Goal: Check status: Check status

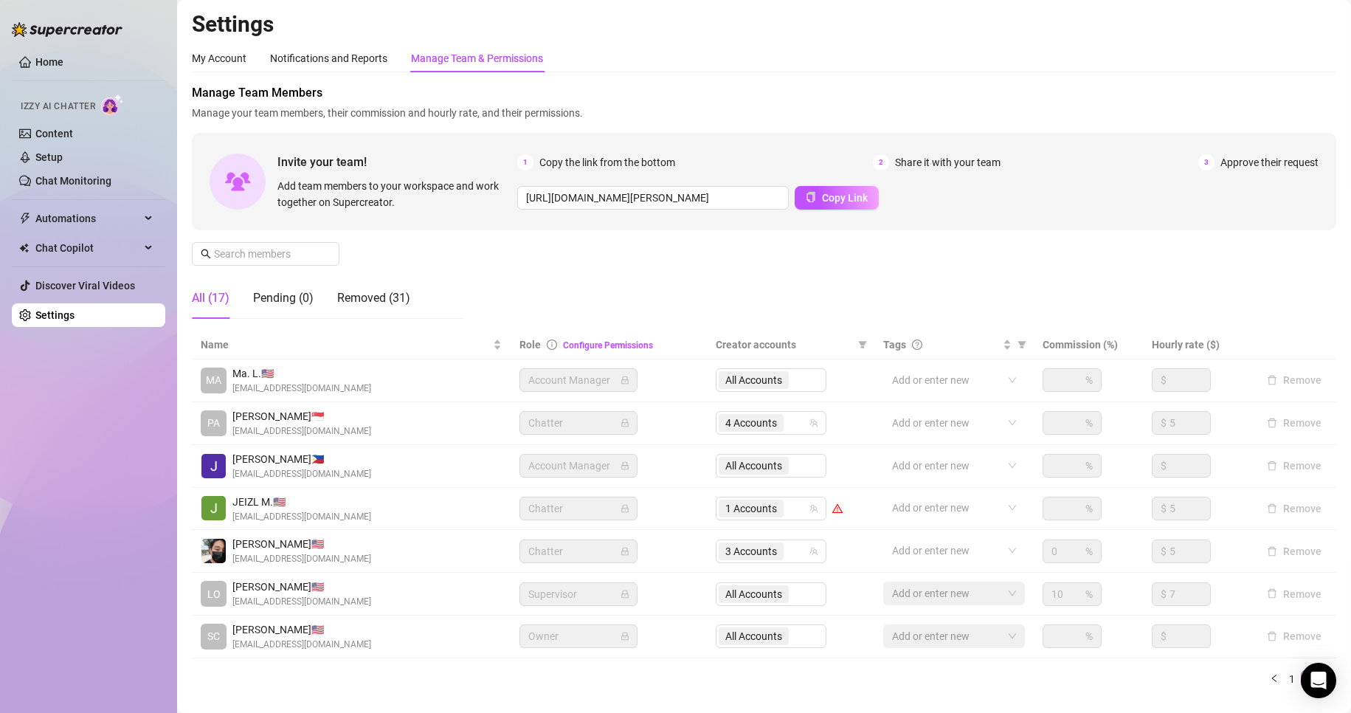
scroll to position [49, 0]
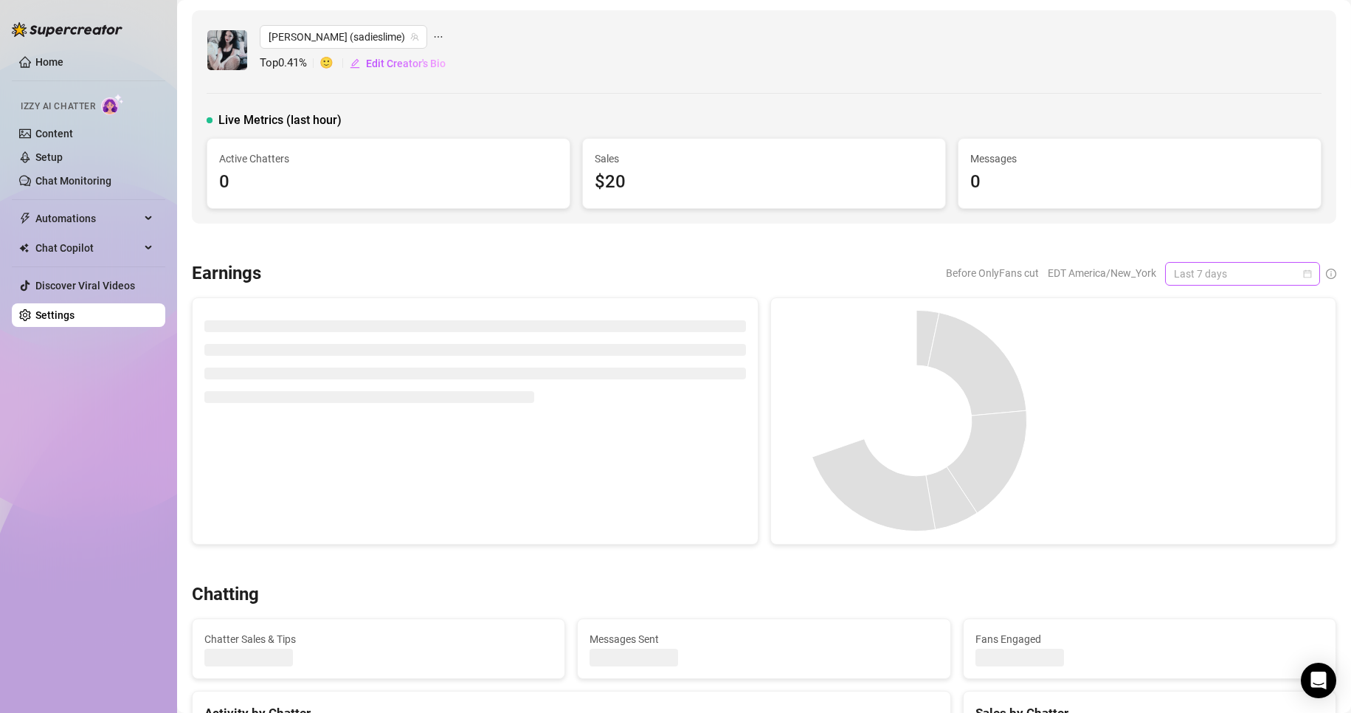
click at [1269, 279] on span "Last 7 days" at bounding box center [1242, 274] width 137 height 22
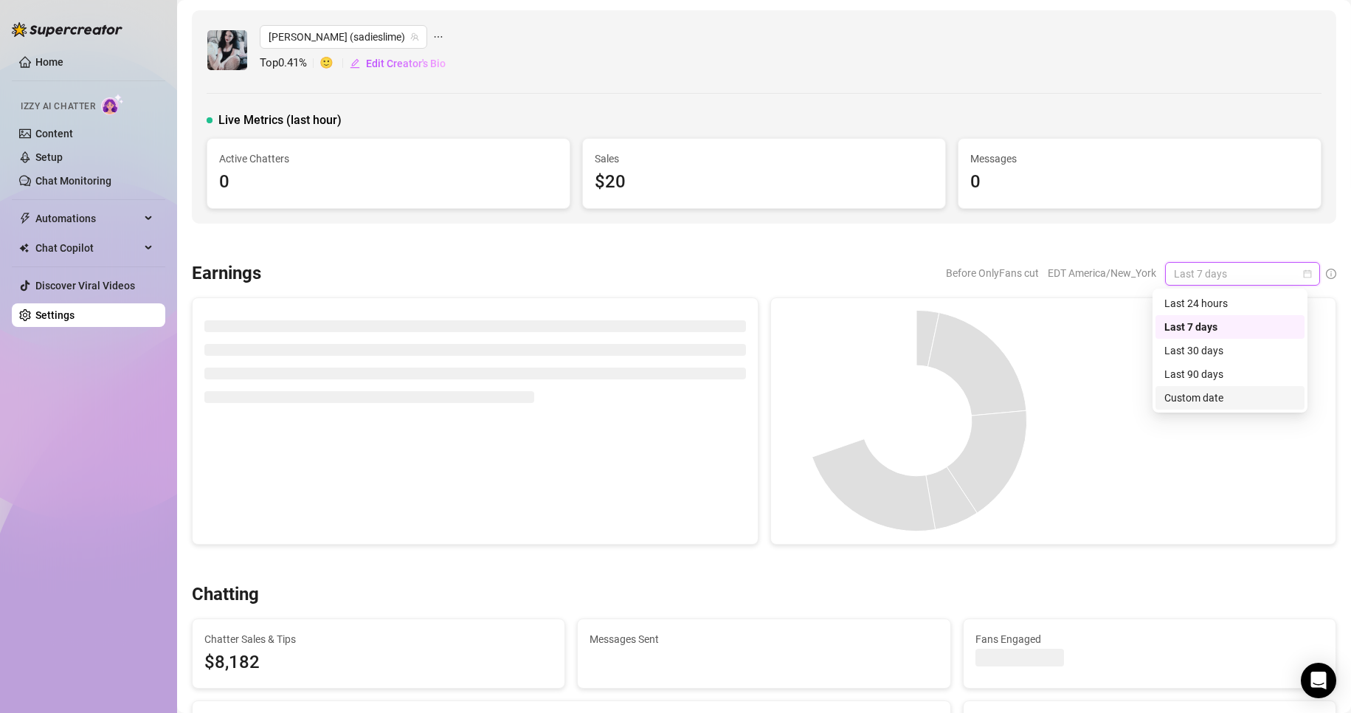
click at [1182, 396] on div "Custom date" at bounding box center [1229, 398] width 131 height 16
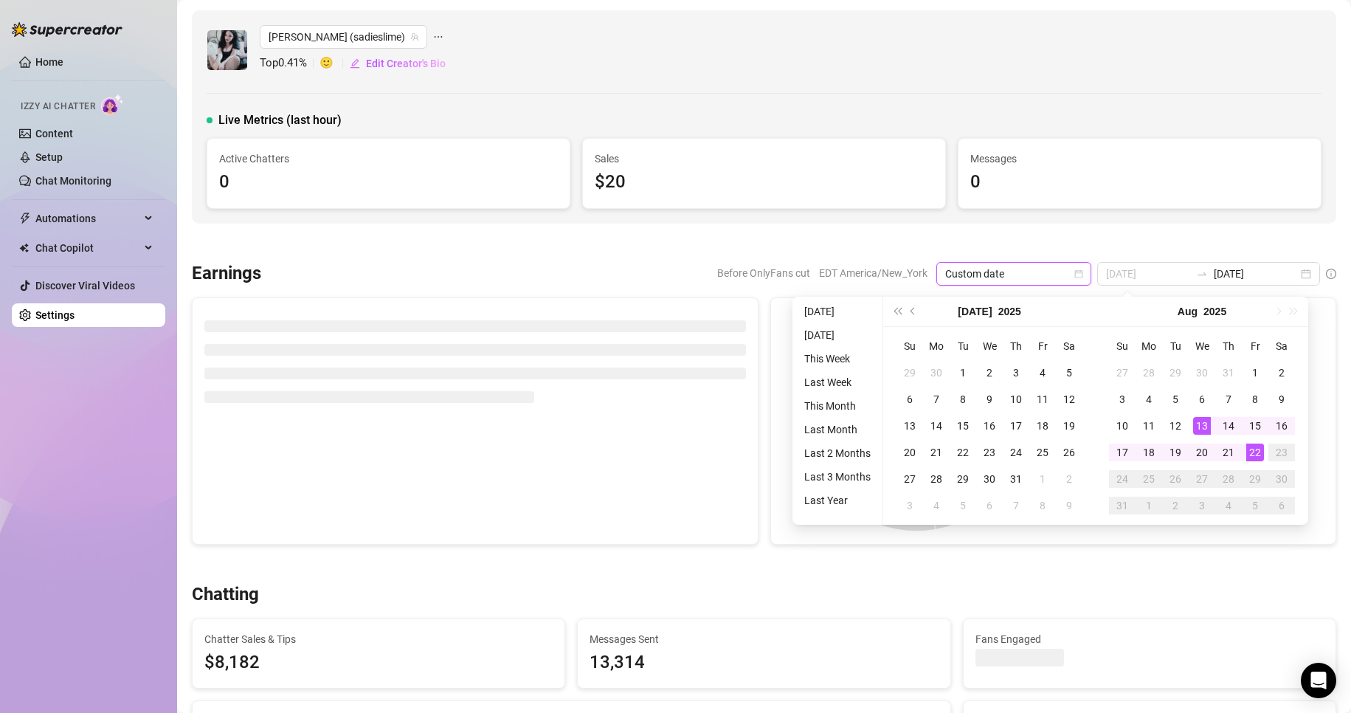
type input "2025-08-22"
click at [1252, 452] on div "22" at bounding box center [1255, 452] width 18 height 18
type input "2025-08-22"
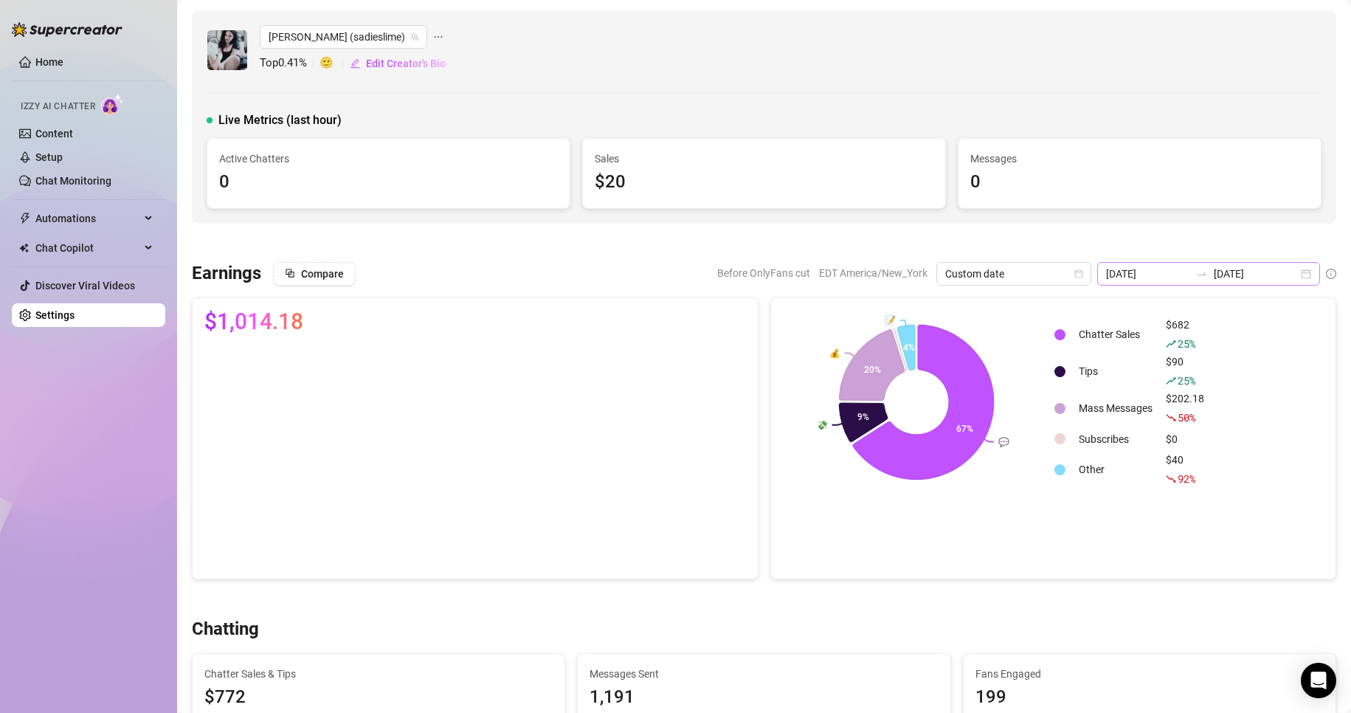
click at [1293, 279] on div "2025-08-22 2025-08-22" at bounding box center [1208, 274] width 223 height 24
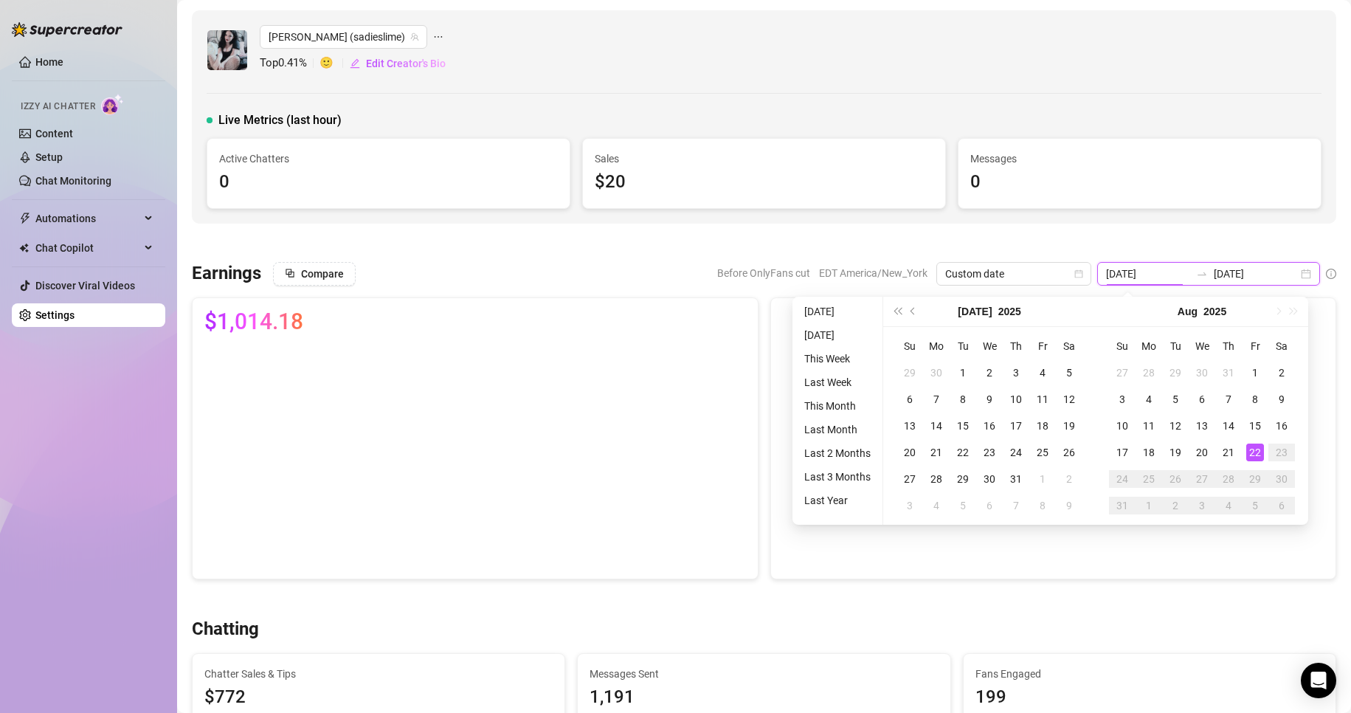
type input "2025-08-22"
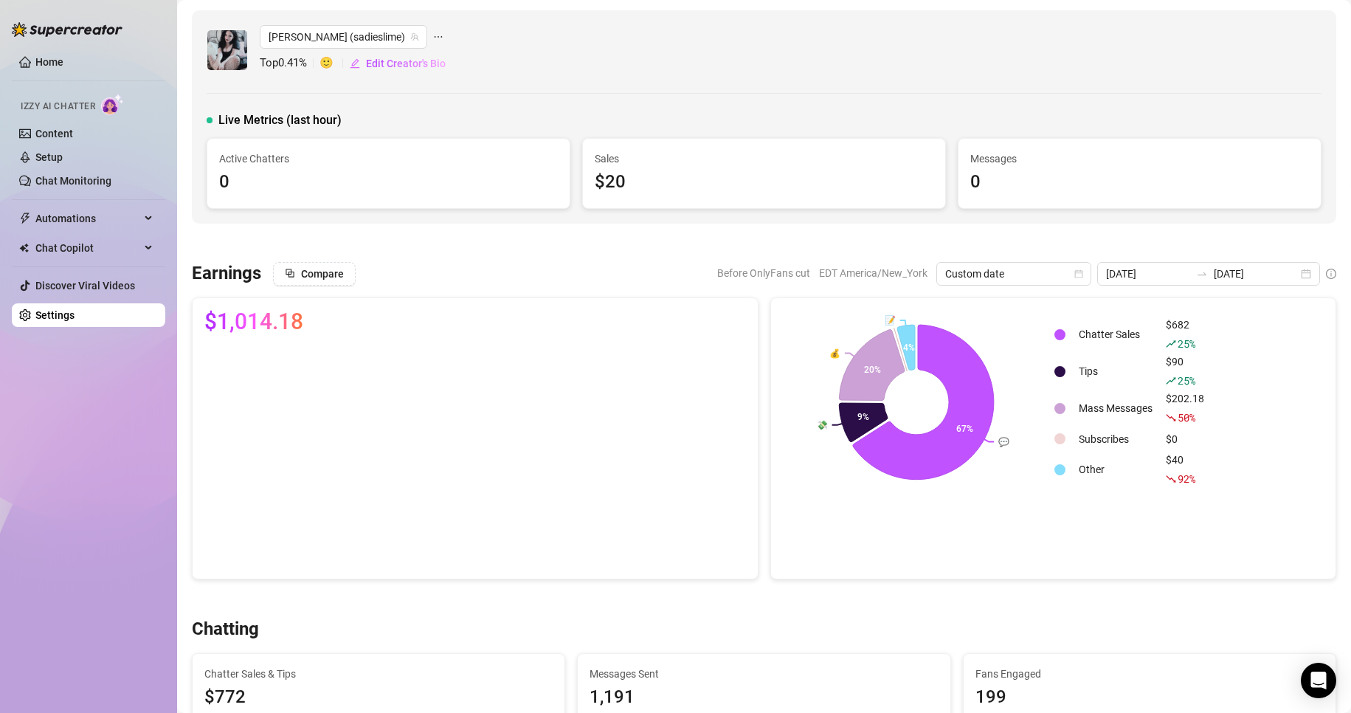
click at [1113, 147] on div "Messages 0" at bounding box center [1139, 173] width 362 height 69
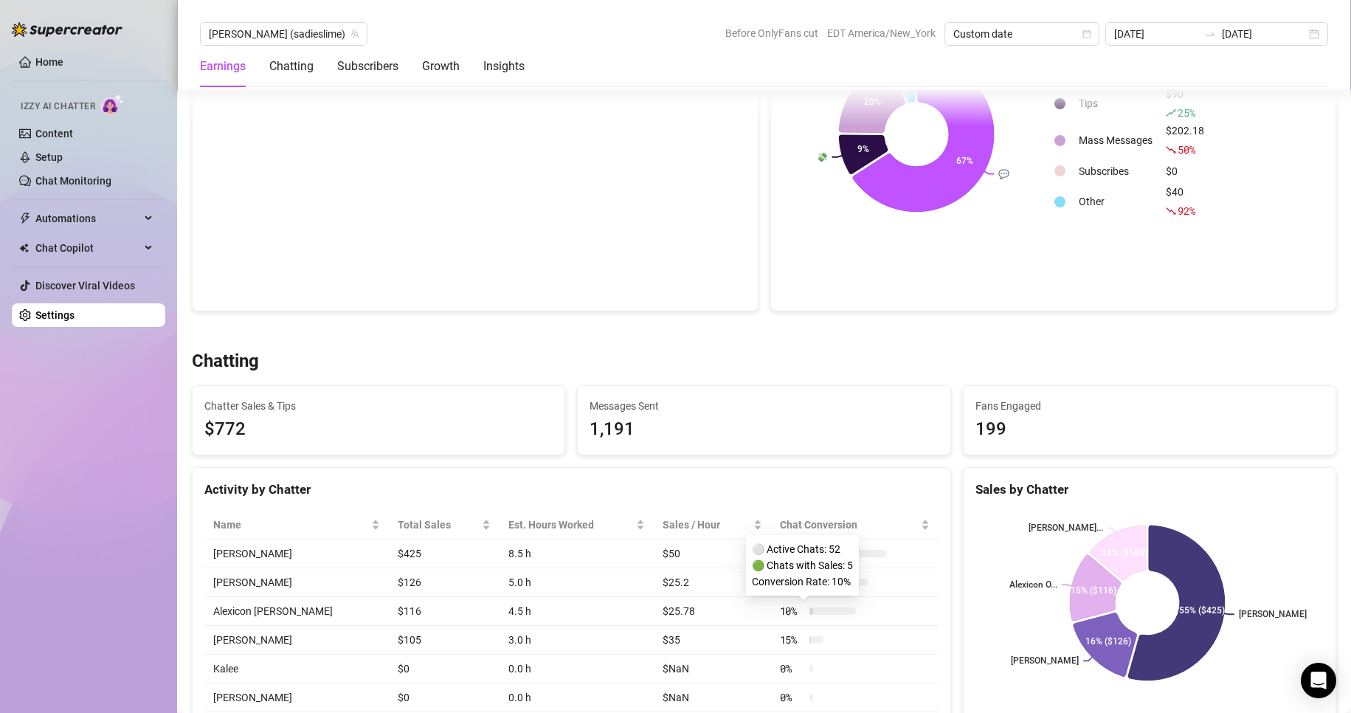
scroll to position [266, 0]
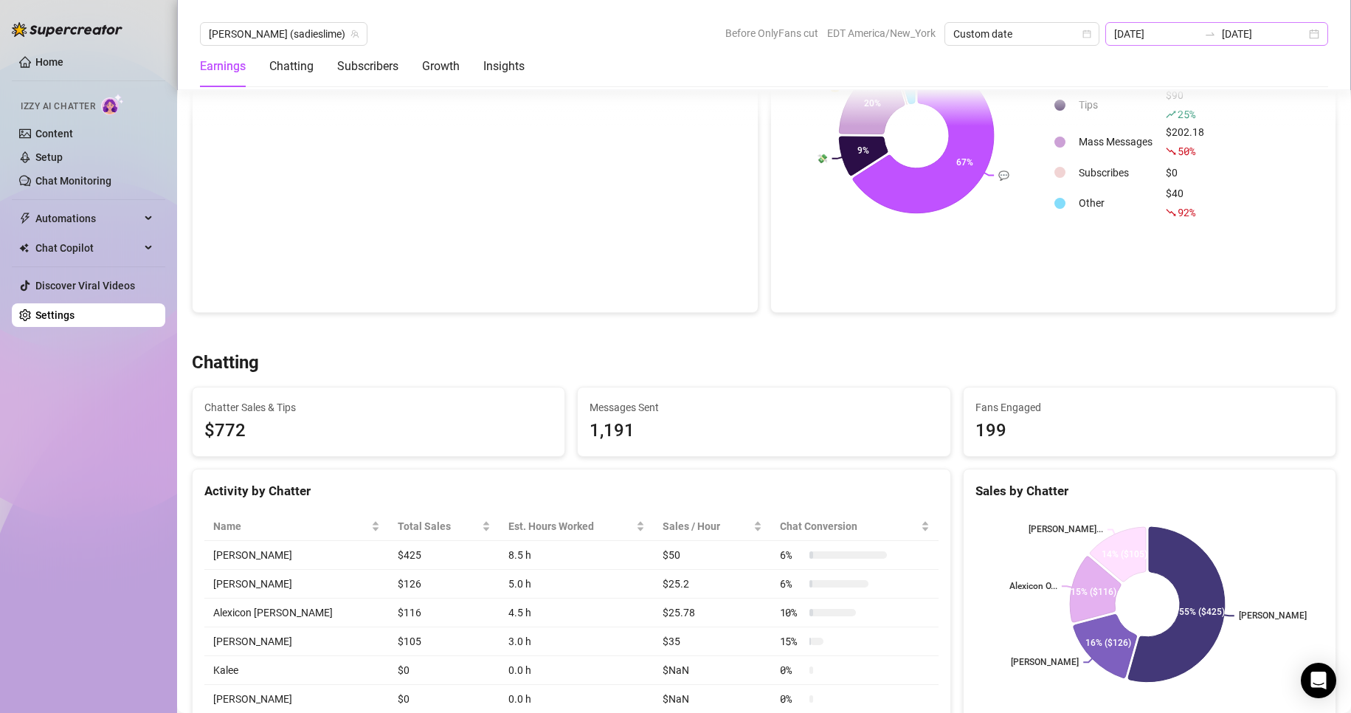
click at [1310, 32] on div "2025-08-22 2025-08-22" at bounding box center [1216, 34] width 223 height 24
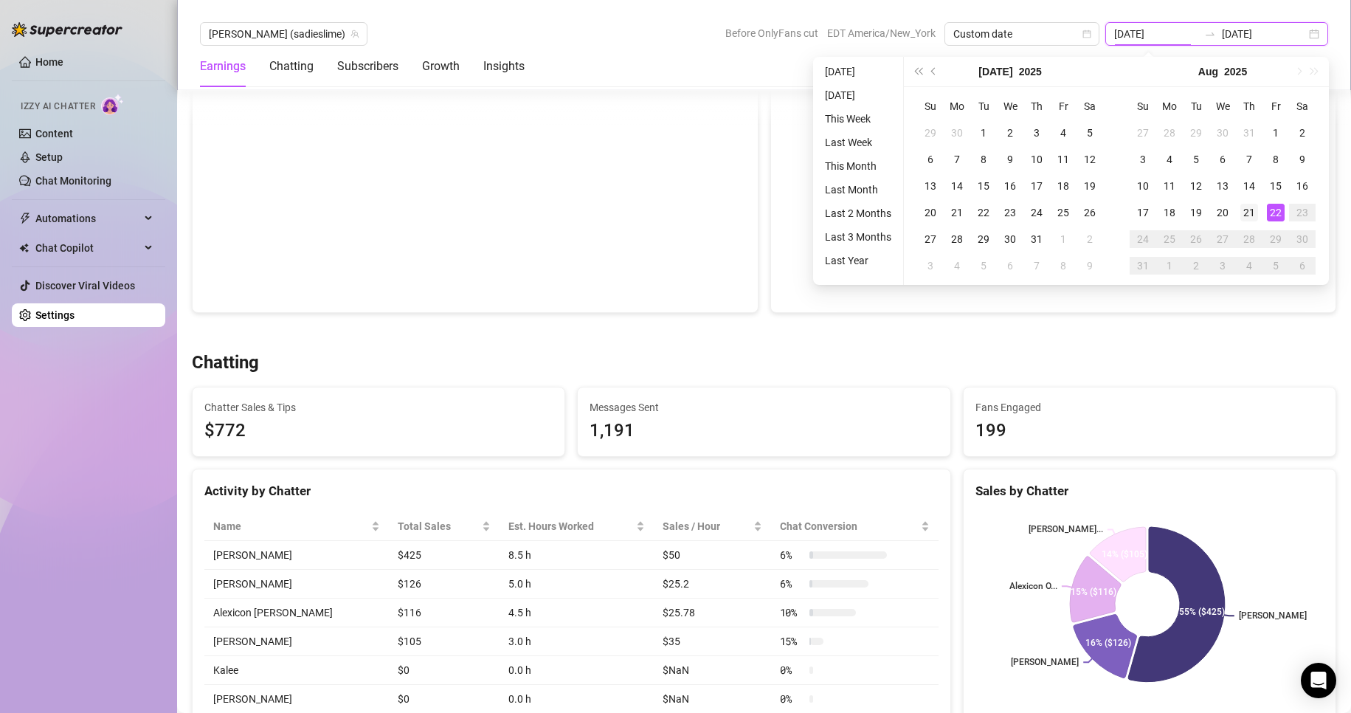
type input "2025-08-21"
click at [1248, 218] on div "21" at bounding box center [1249, 213] width 18 height 18
click at [1248, 218] on div "Chatter Sales $682 25 % Tips $90 25 % Mass Messages $202.18 50 % Subscribes $0 …" at bounding box center [1188, 136] width 271 height 184
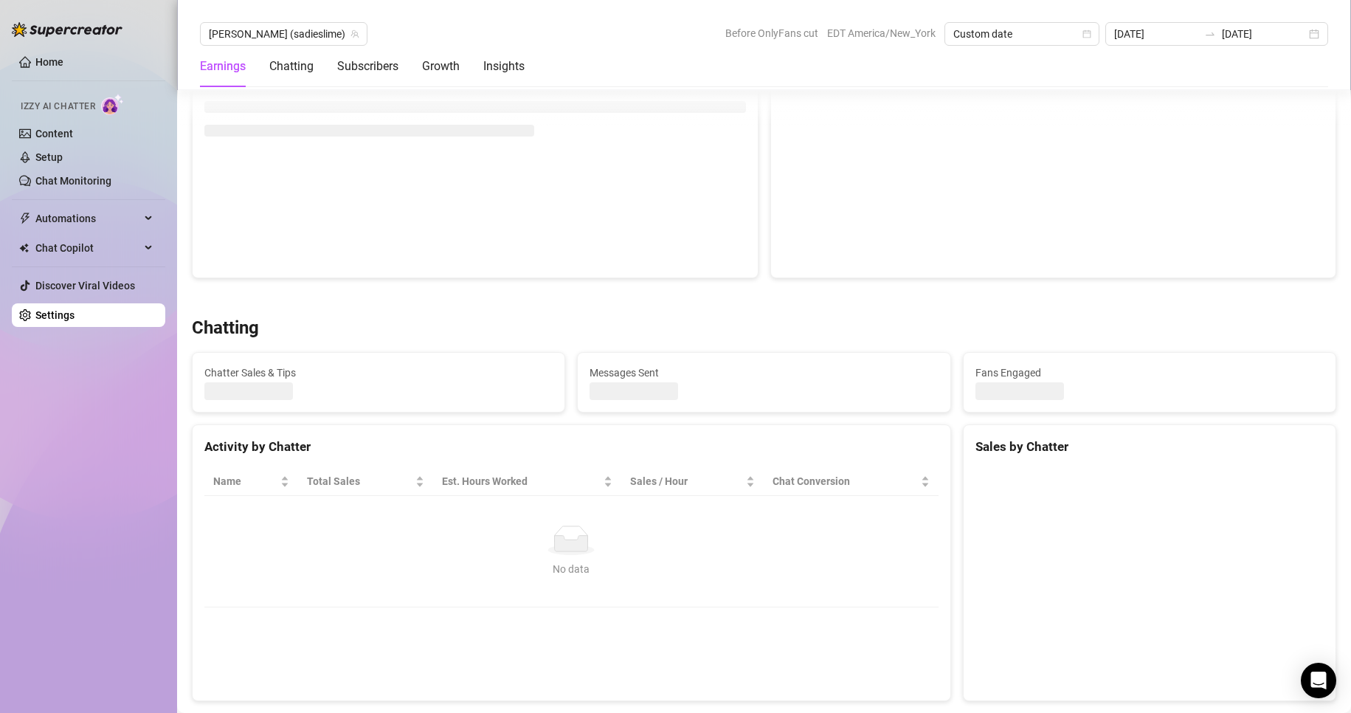
type input "2025-08-21"
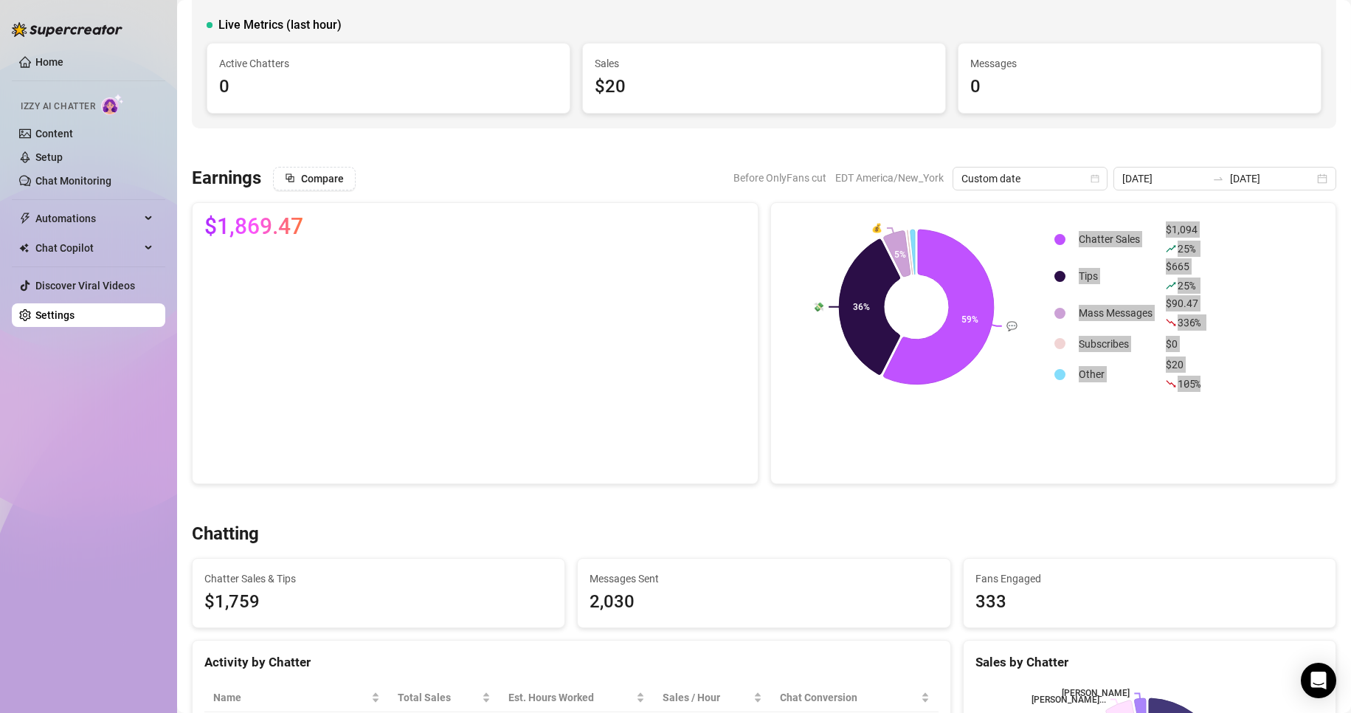
scroll to position [0, 0]
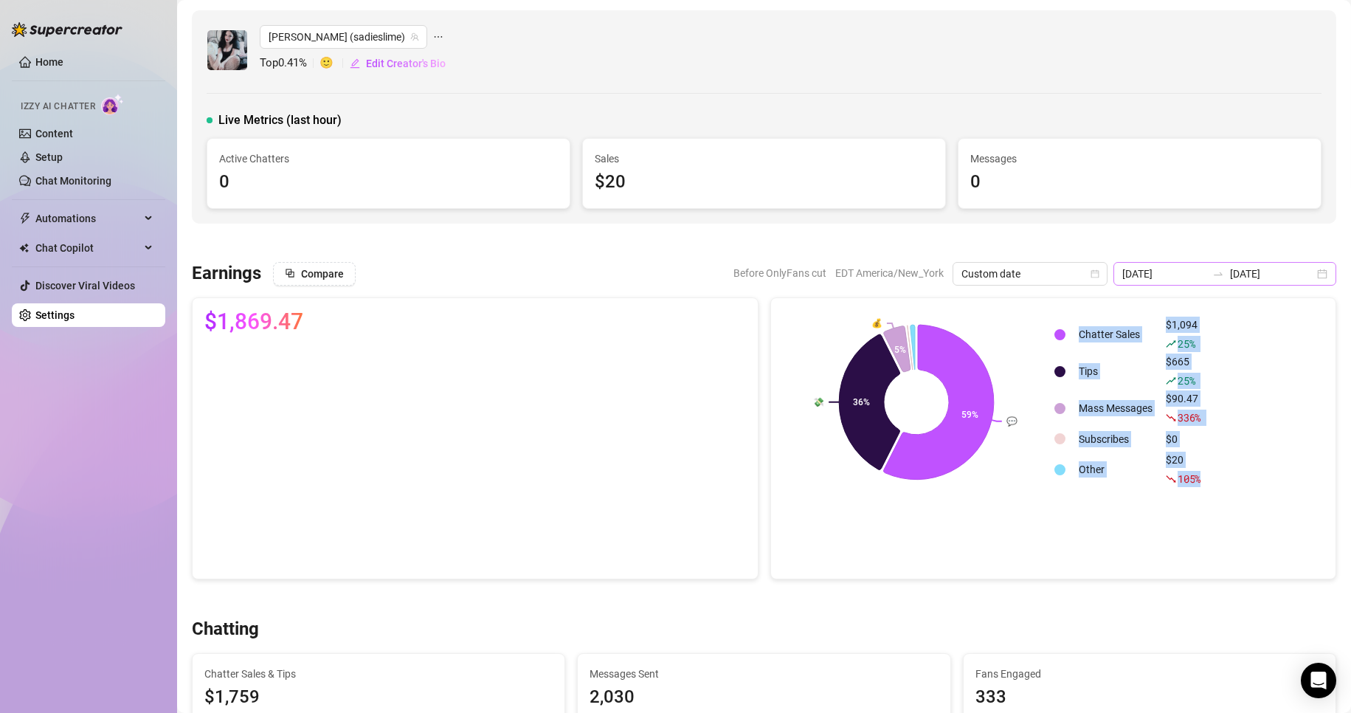
click at [1306, 273] on div "2025-08-21 2025-08-21" at bounding box center [1224, 274] width 223 height 24
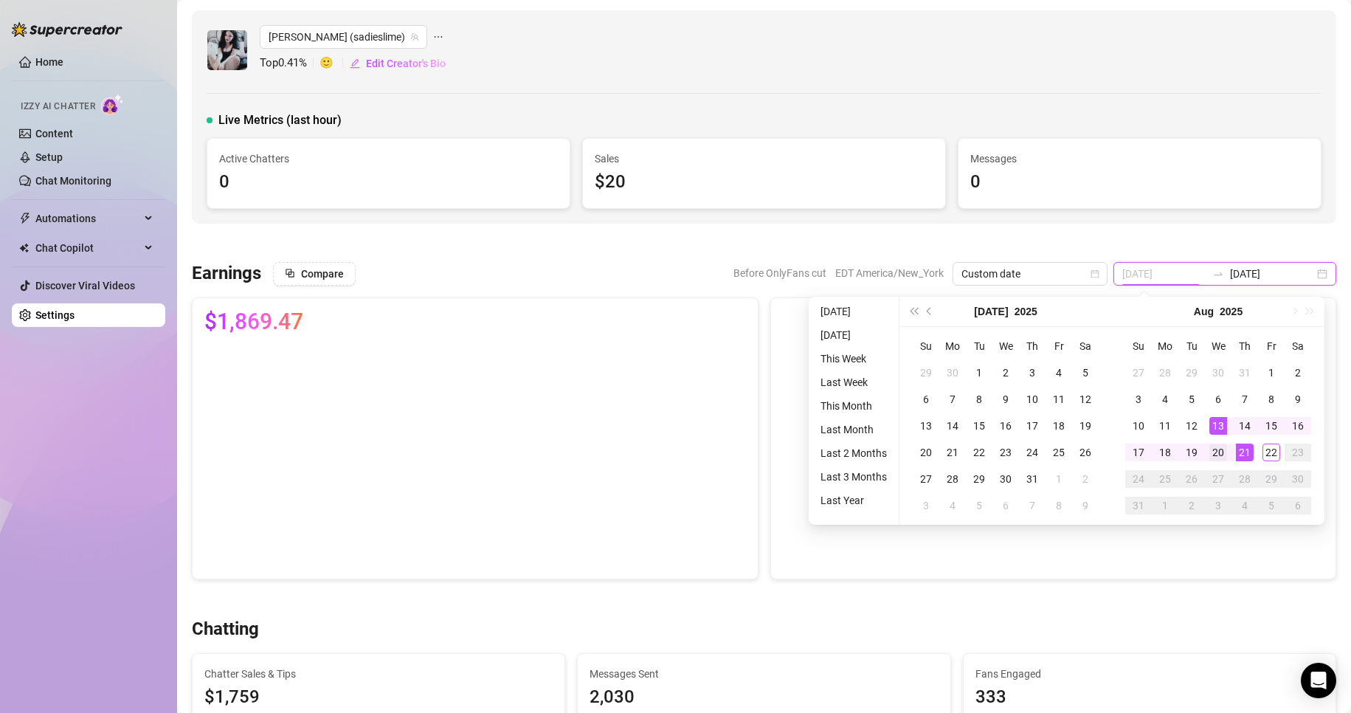
type input "2025-08-20"
click at [1211, 450] on div "20" at bounding box center [1218, 452] width 18 height 18
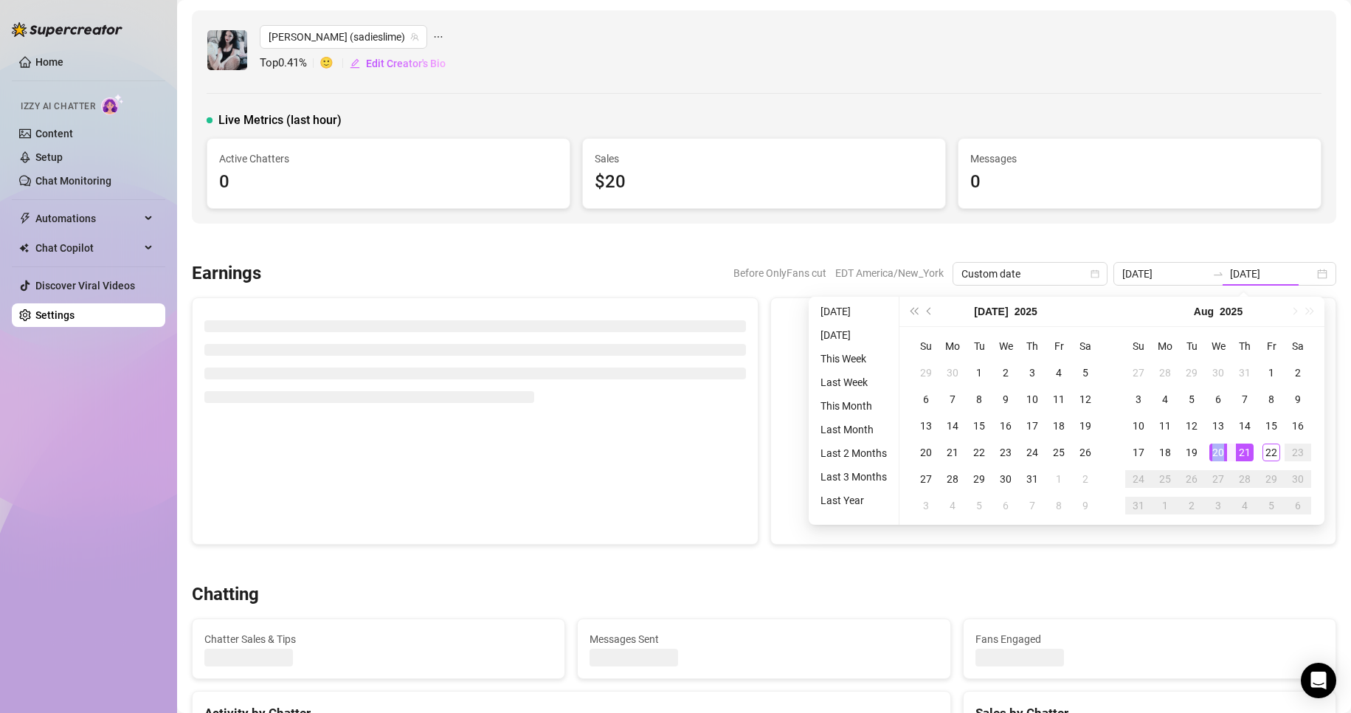
type input "2025-08-20"
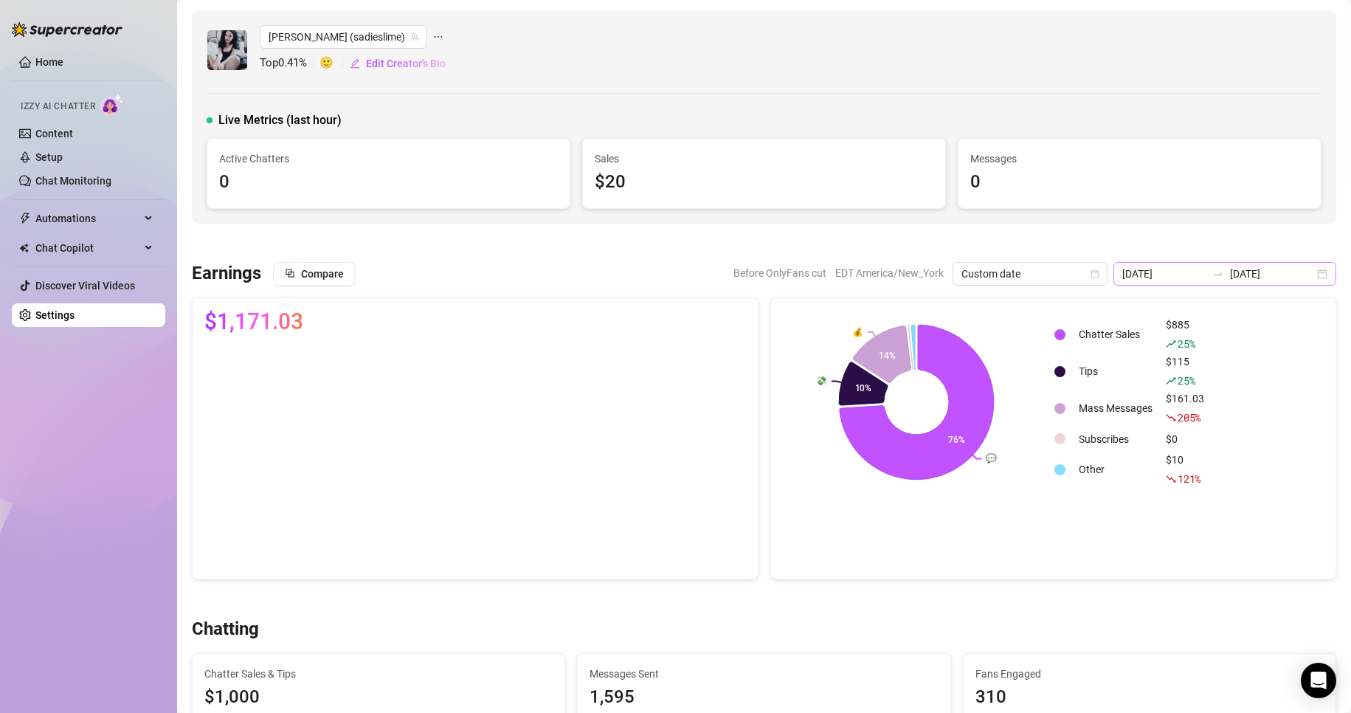
click at [1307, 274] on div "2025-08-20 2025-08-20" at bounding box center [1224, 274] width 223 height 24
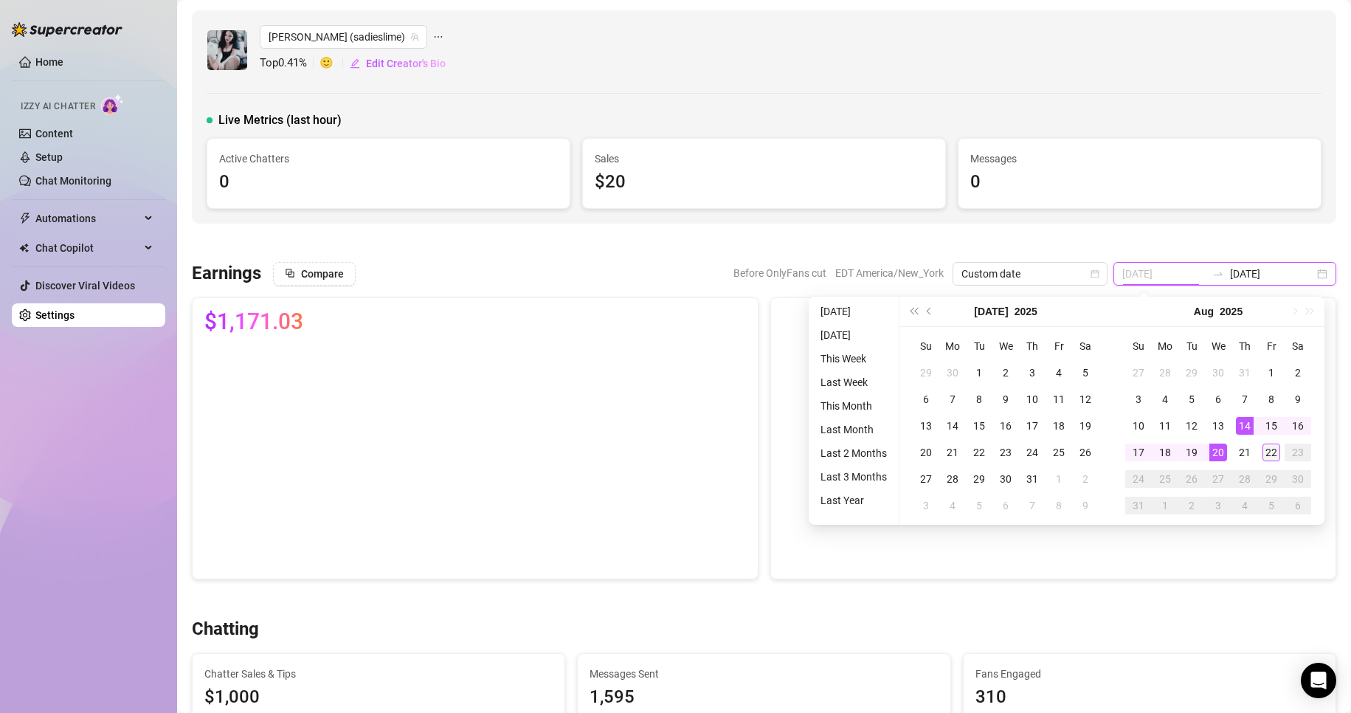
type input "2025-08-22"
click at [1270, 452] on div "22" at bounding box center [1271, 452] width 18 height 18
type input "2025-08-22"
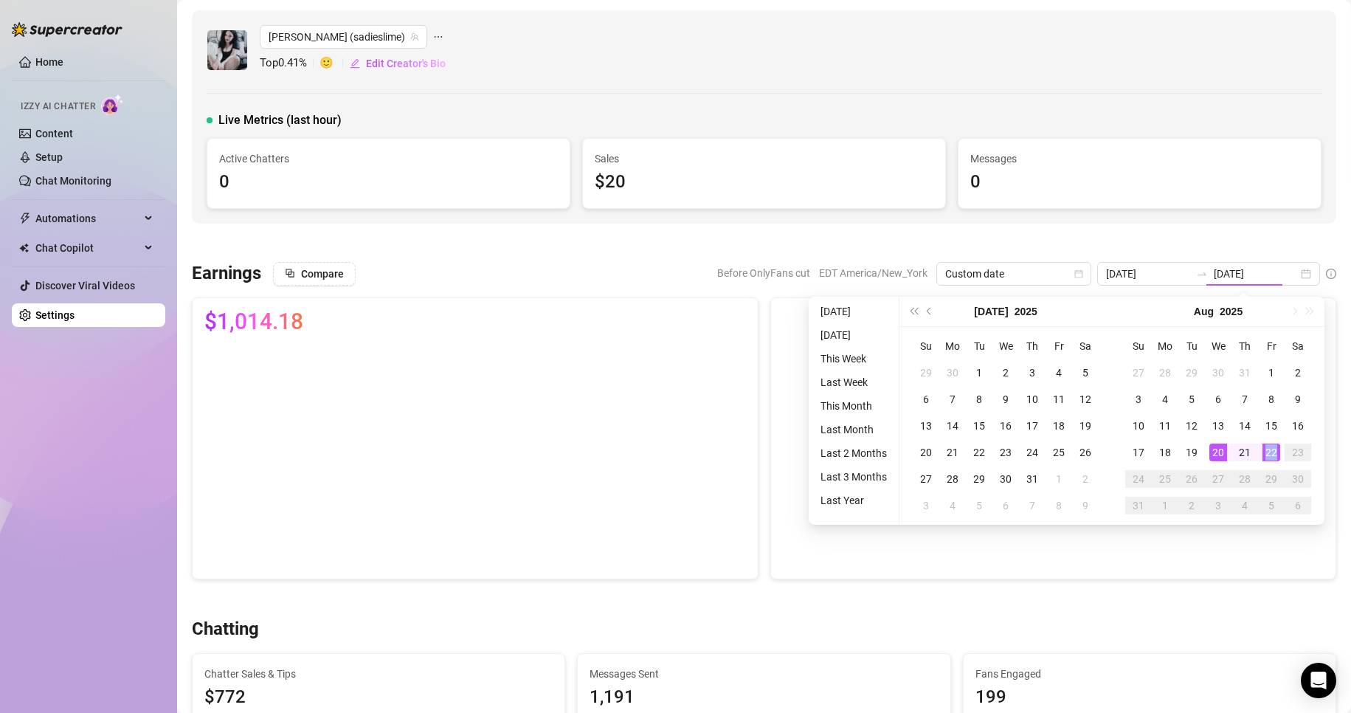
type input "2025-08-22"
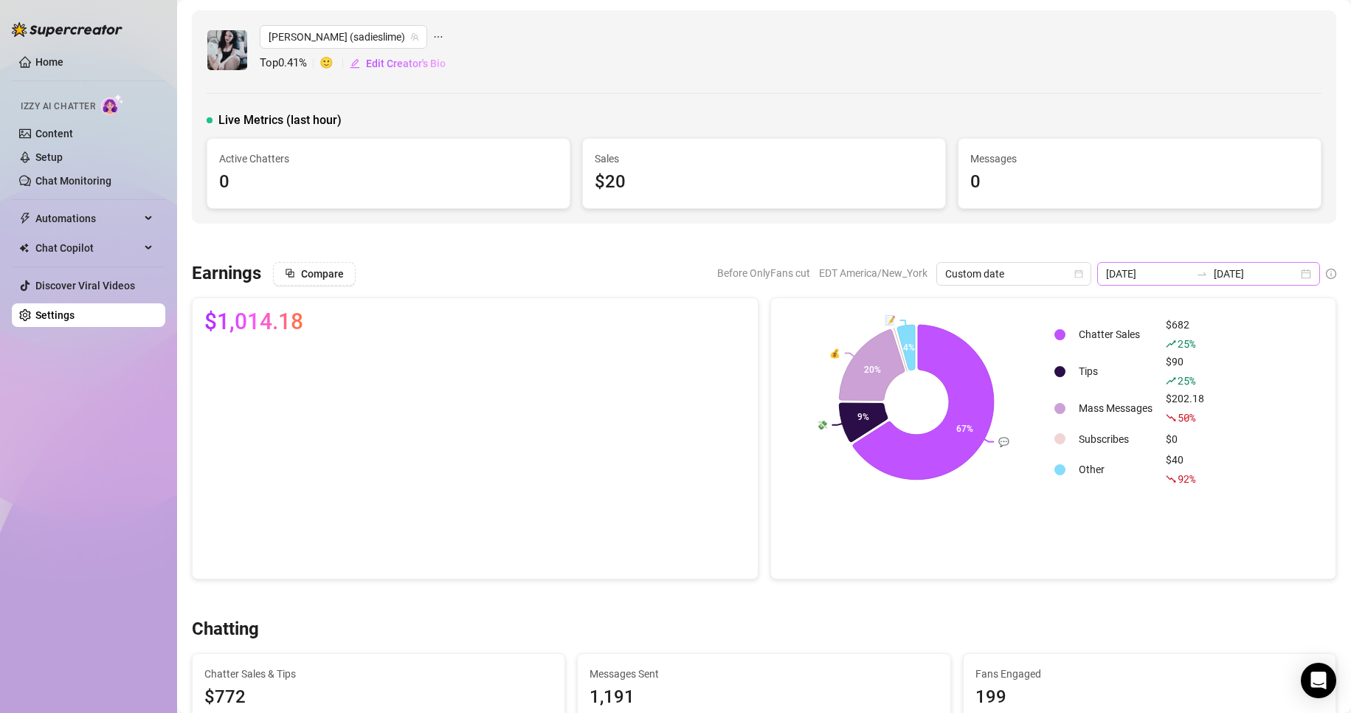
click at [1295, 274] on div "2025-08-22 2025-08-22" at bounding box center [1208, 274] width 223 height 24
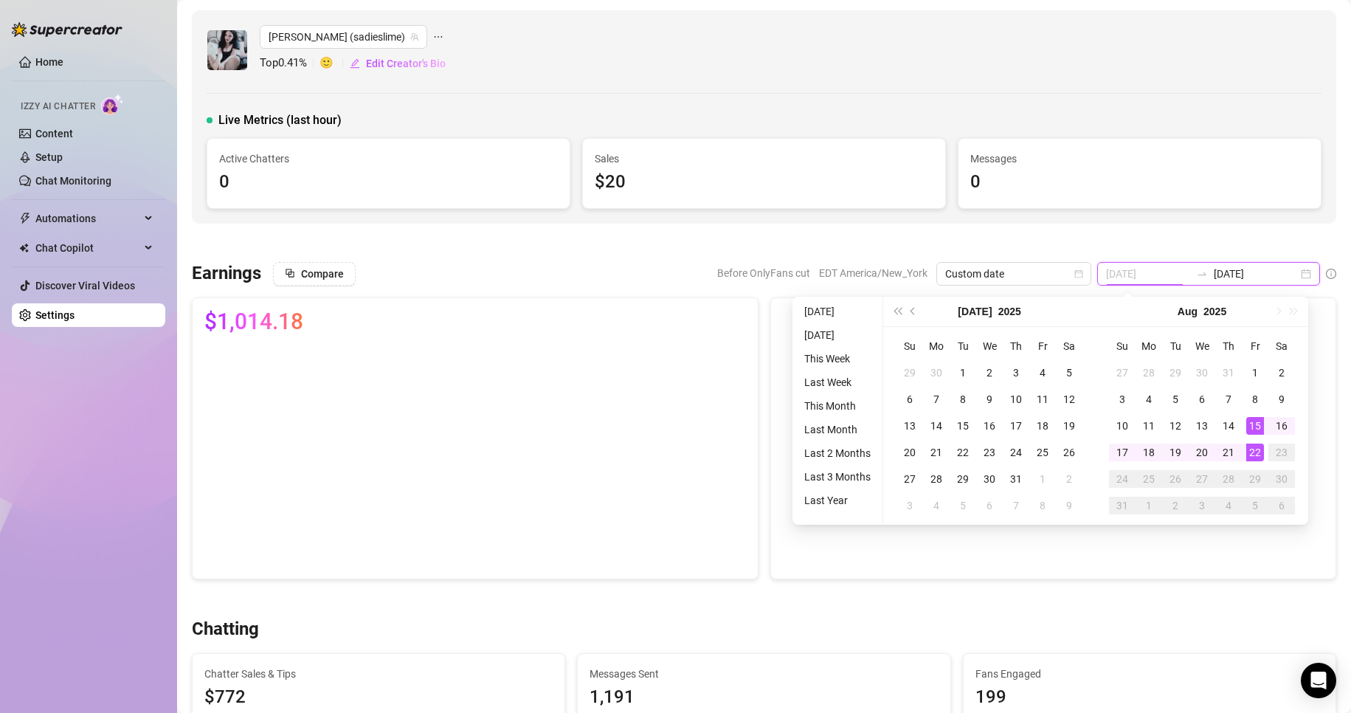
type input "2025-08-22"
click at [1252, 452] on div "22" at bounding box center [1255, 452] width 18 height 18
click at [1252, 452] on div "Chatter Sales $682 25 % Tips $90 25 % Mass Messages $202.18 50 % Subscribes $0 …" at bounding box center [1188, 402] width 271 height 184
